Goal: Information Seeking & Learning: Learn about a topic

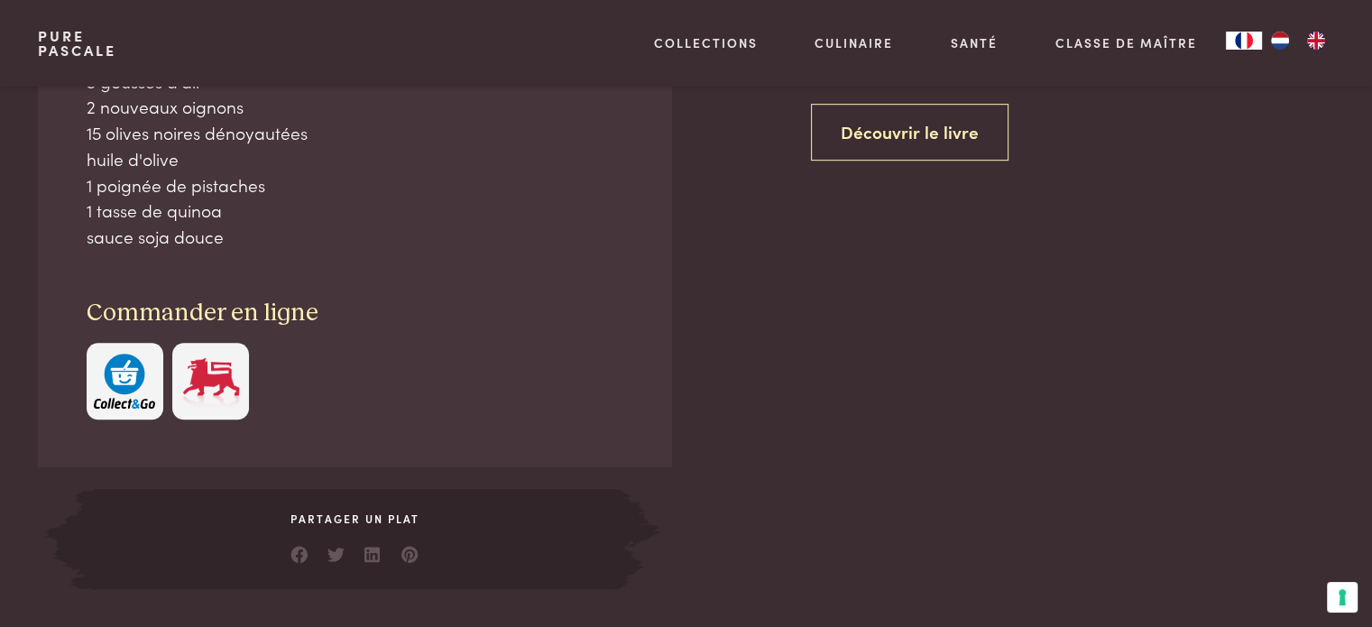
scroll to position [631, 0]
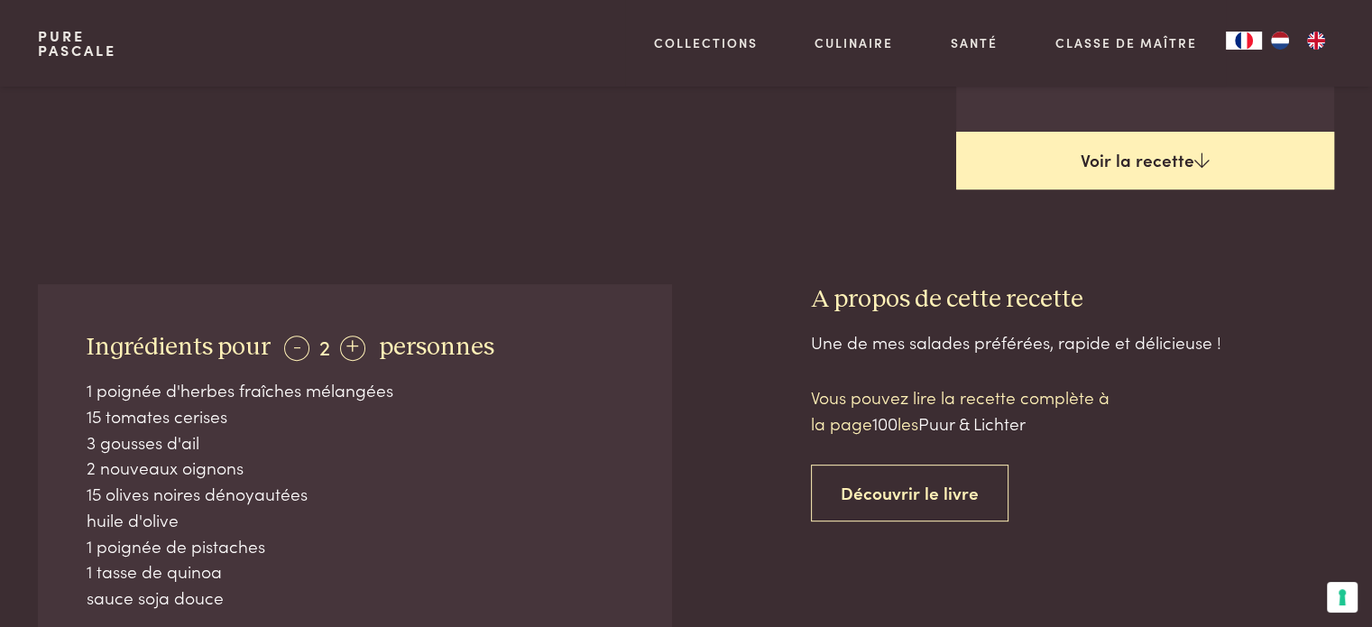
click at [1147, 165] on link "Voir la recette" at bounding box center [1145, 161] width 378 height 58
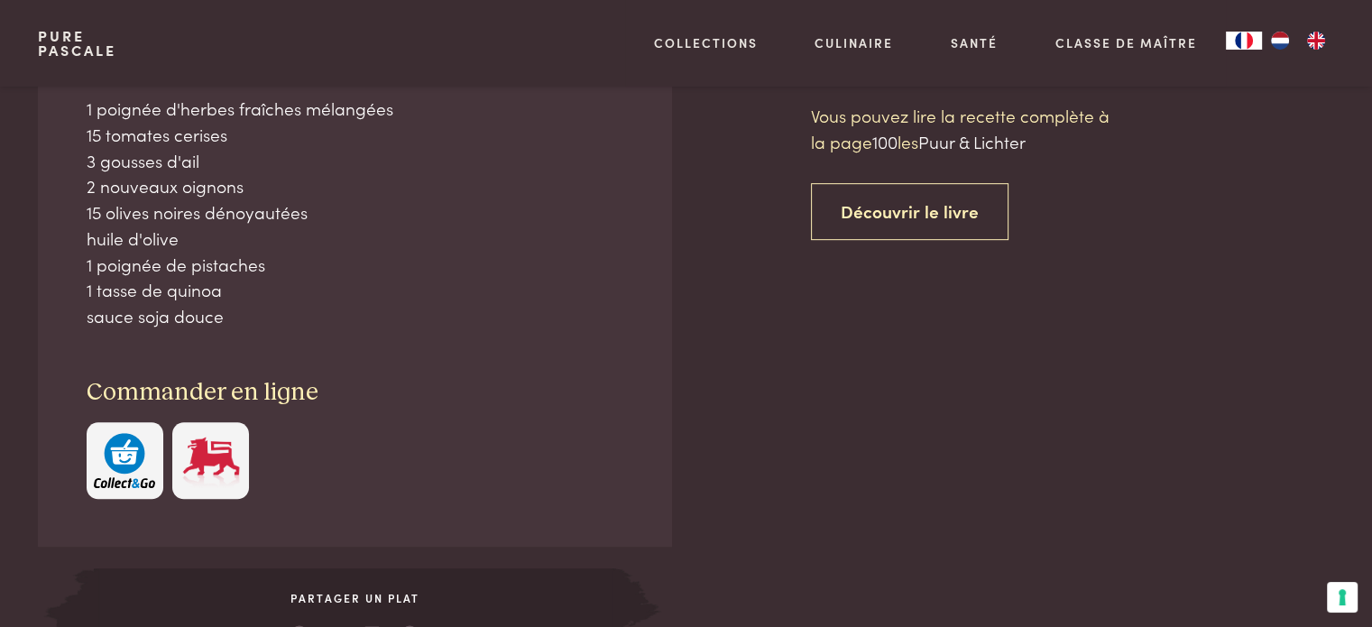
scroll to position [914, 0]
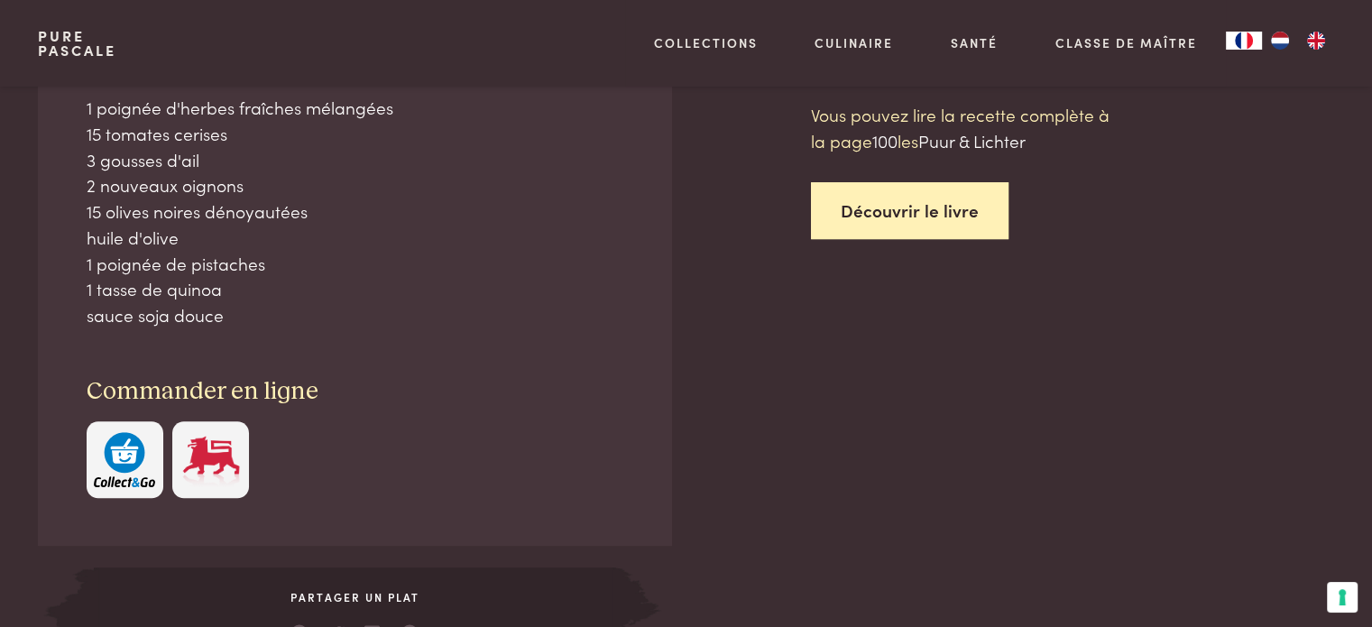
click at [924, 205] on link "Découvrir le livre" at bounding box center [910, 210] width 198 height 57
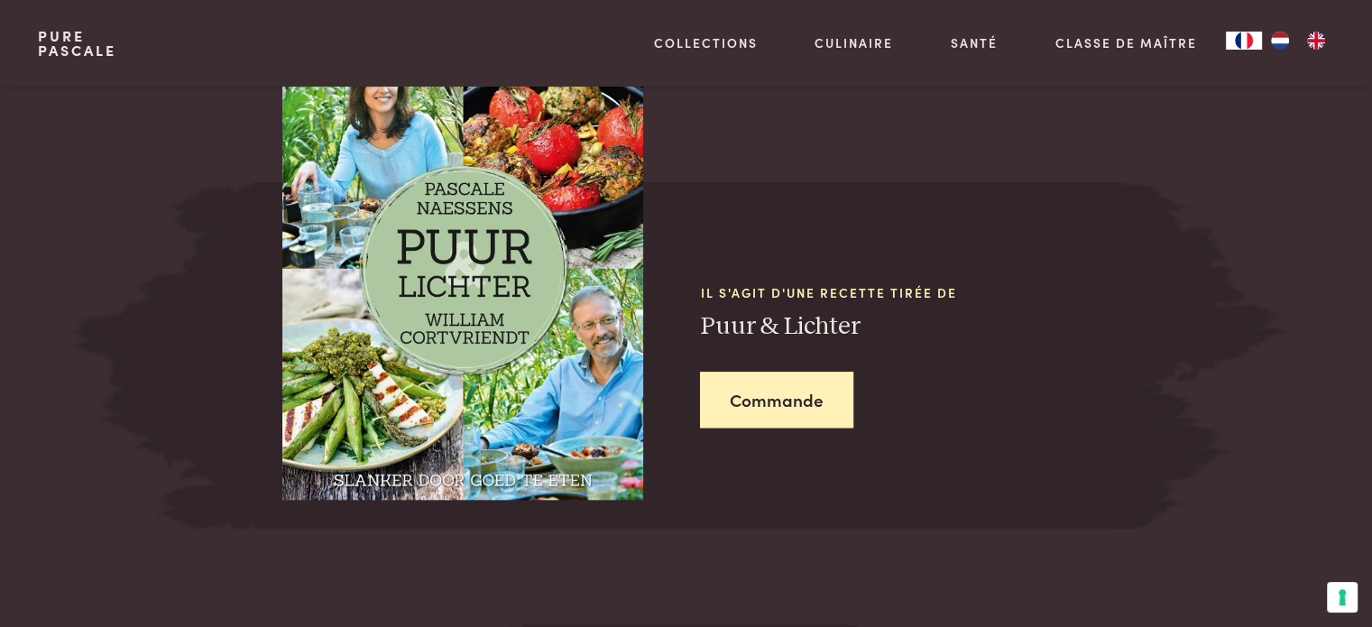
scroll to position [1772, 0]
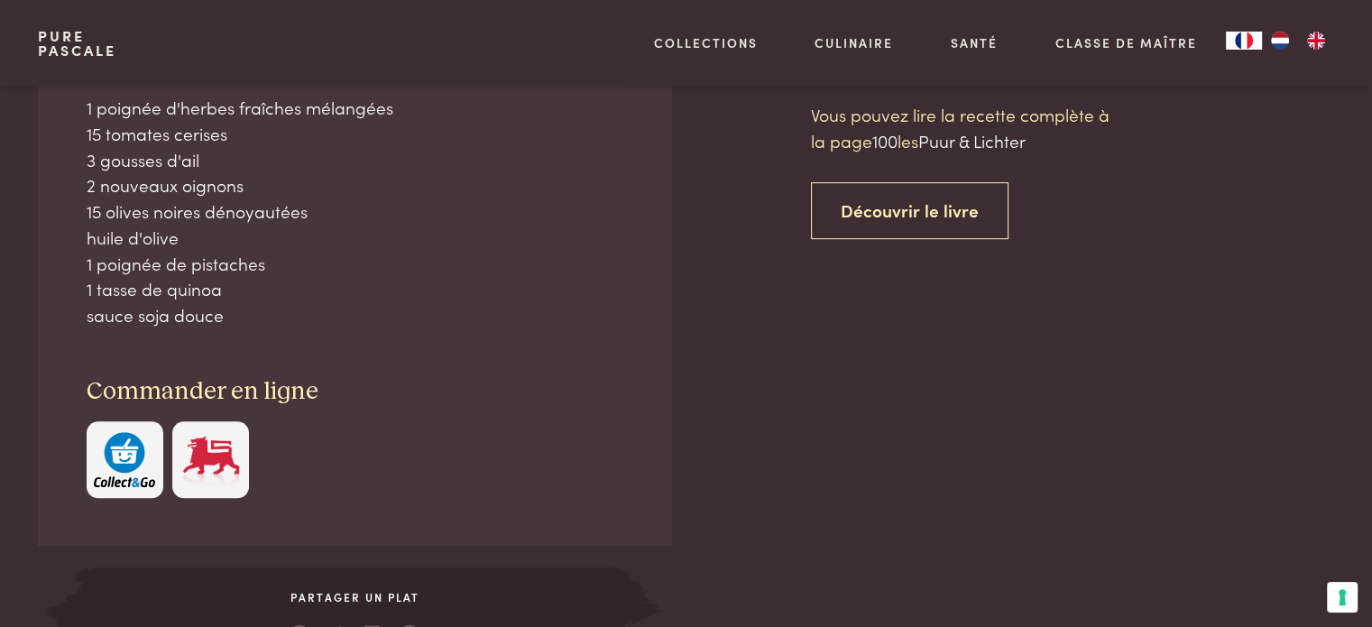
scroll to position [733, 0]
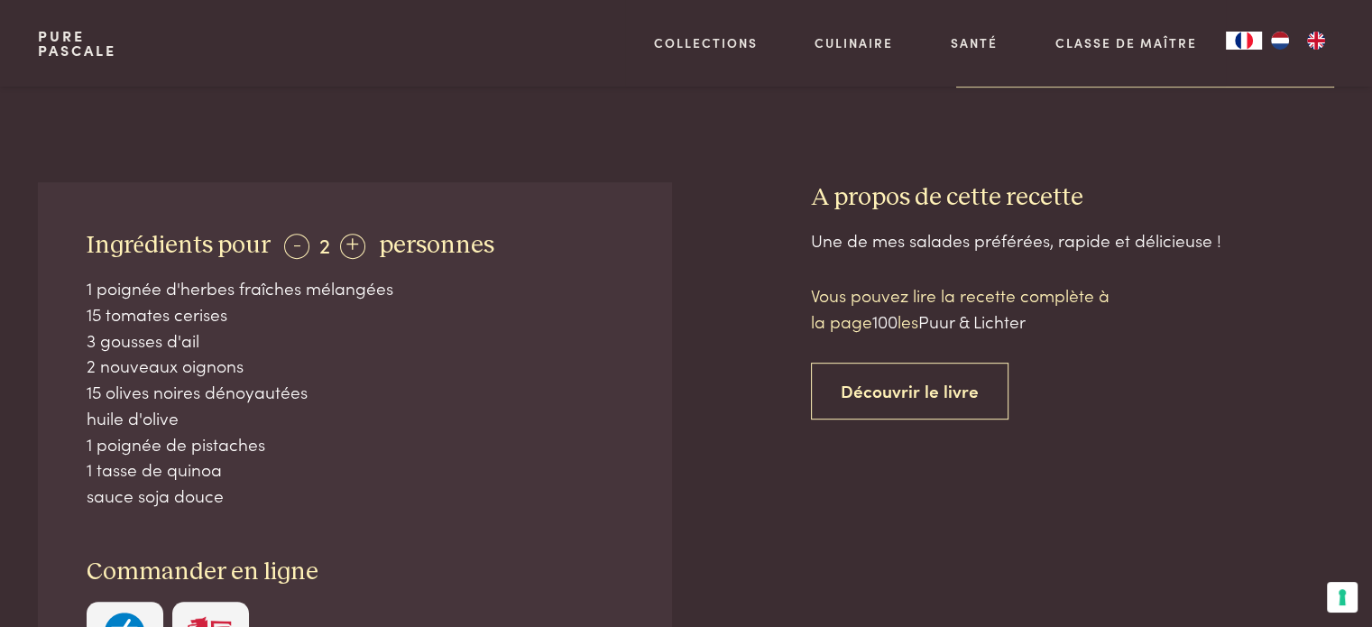
scroll to position [914, 0]
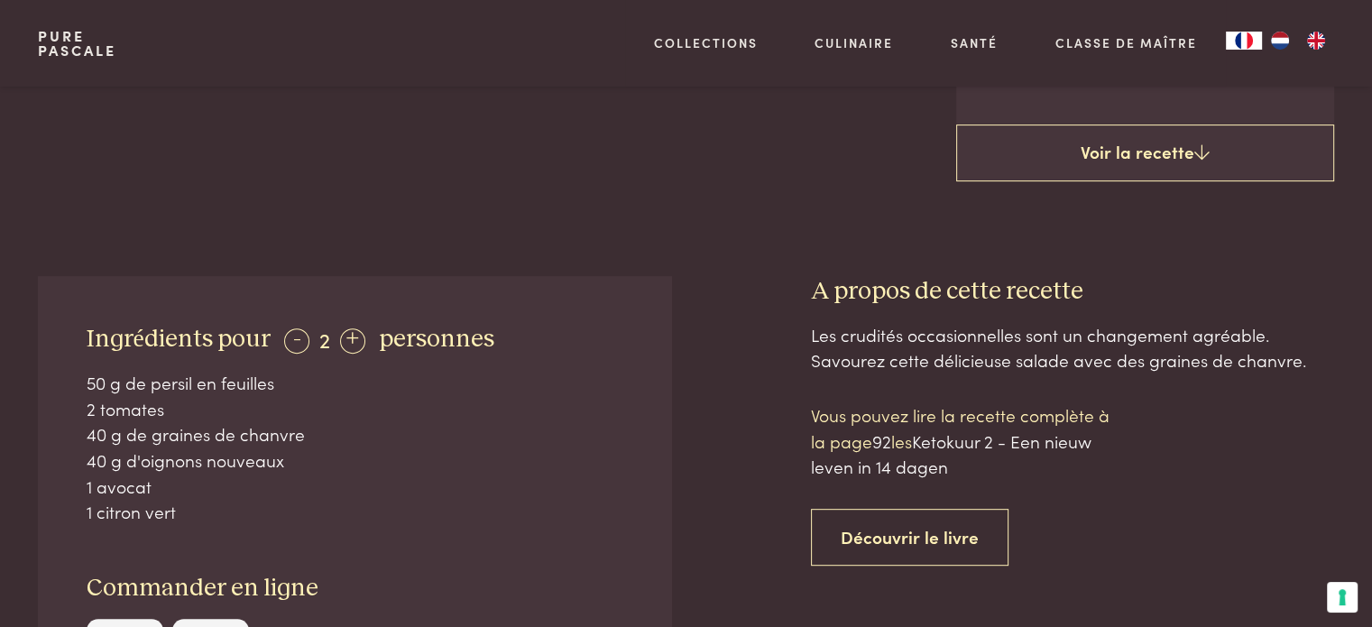
scroll to position [1173, 0]
